Goal: Task Accomplishment & Management: Manage account settings

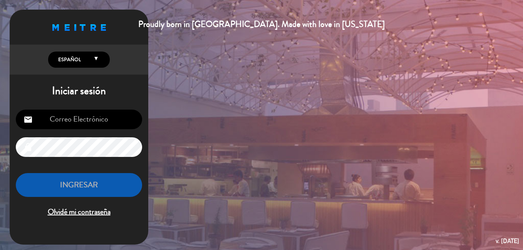
drag, startPoint x: 109, startPoint y: 135, endPoint x: 67, endPoint y: 172, distance: 56.2
click at [214, 94] on div "Proudly born in [GEOGRAPHIC_DATA]. Made with love in [US_STATE] English Español…" at bounding box center [261, 125] width 523 height 250
click at [128, 143] on div "Proudly born in [GEOGRAPHIC_DATA]. Made with love in [US_STATE] English Español…" at bounding box center [261, 125] width 523 height 250
drag, startPoint x: 67, startPoint y: 172, endPoint x: 64, endPoint y: 180, distance: 8.1
click at [64, 180] on div "email lock INGRESAR Olvidé mi contraseña" at bounding box center [79, 164] width 139 height 121
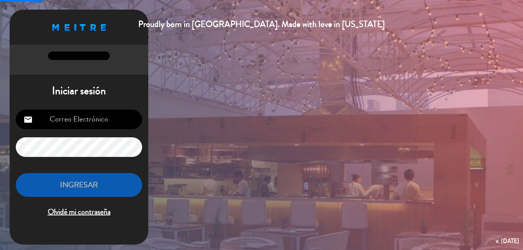
click at [64, 180] on div "email lock INGRESAR Olvidé mi contraseña" at bounding box center [79, 164] width 139 height 121
drag, startPoint x: 64, startPoint y: 180, endPoint x: 51, endPoint y: 49, distance: 131.1
click at [64, 180] on div "email lock INGRESAR Olvidé mi contraseña" at bounding box center [79, 164] width 139 height 121
click at [65, 180] on div "email lock INGRESAR Olvidé mi contraseña" at bounding box center [79, 164] width 139 height 121
click at [65, 179] on div "email lock INGRESAR Olvidé mi contraseña" at bounding box center [79, 164] width 139 height 121
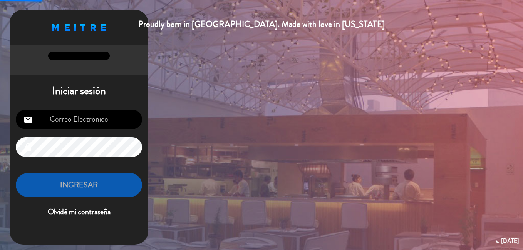
click at [65, 179] on div "email lock INGRESAR Olvidé mi contraseña" at bounding box center [79, 164] width 139 height 121
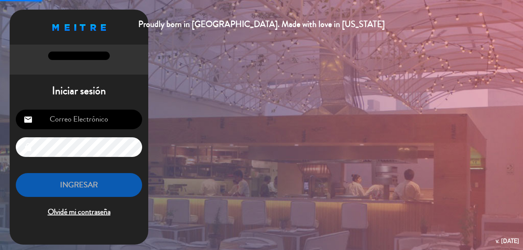
click at [154, 157] on div "Proudly born in [GEOGRAPHIC_DATA]. Made with love in [US_STATE] Iniciar sesión …" at bounding box center [261, 125] width 523 height 250
click at [181, 136] on div "Proudly born in [GEOGRAPHIC_DATA]. Made with love in [US_STATE] Iniciar sesión …" at bounding box center [261, 125] width 523 height 250
click at [184, 134] on div "Proudly born in [GEOGRAPHIC_DATA]. Made with love in [US_STATE] Iniciar sesión …" at bounding box center [261, 125] width 523 height 250
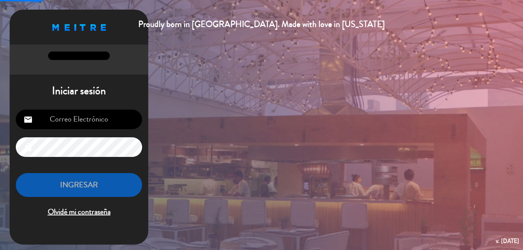
click at [156, 128] on div "Proudly born in [GEOGRAPHIC_DATA]. Made with love in [US_STATE] Iniciar sesión …" at bounding box center [261, 125] width 523 height 250
click at [117, 120] on input "email" at bounding box center [79, 120] width 126 height 20
click at [116, 119] on input "email" at bounding box center [79, 120] width 126 height 20
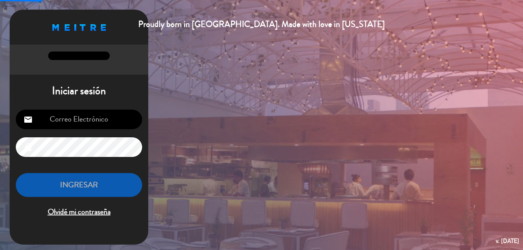
click at [116, 119] on input "email" at bounding box center [79, 120] width 126 height 20
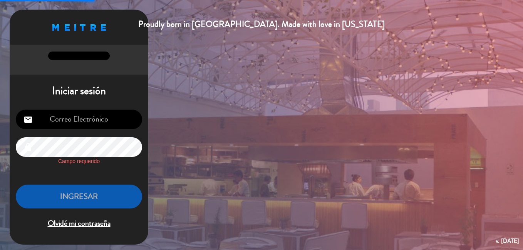
type input "[EMAIL_ADDRESS][DOMAIN_NAME]"
